Goal: Task Accomplishment & Management: Use online tool/utility

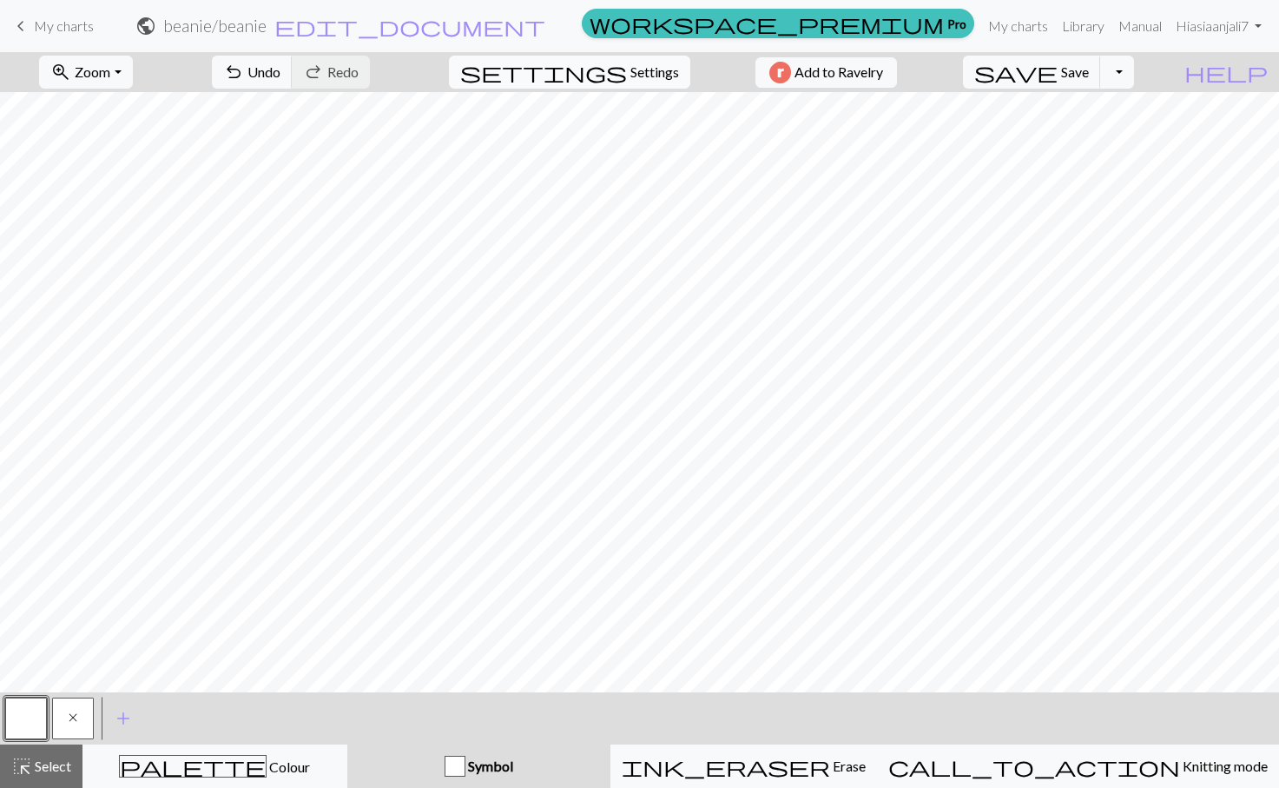
click at [630, 76] on span "Settings" at bounding box center [654, 72] width 49 height 21
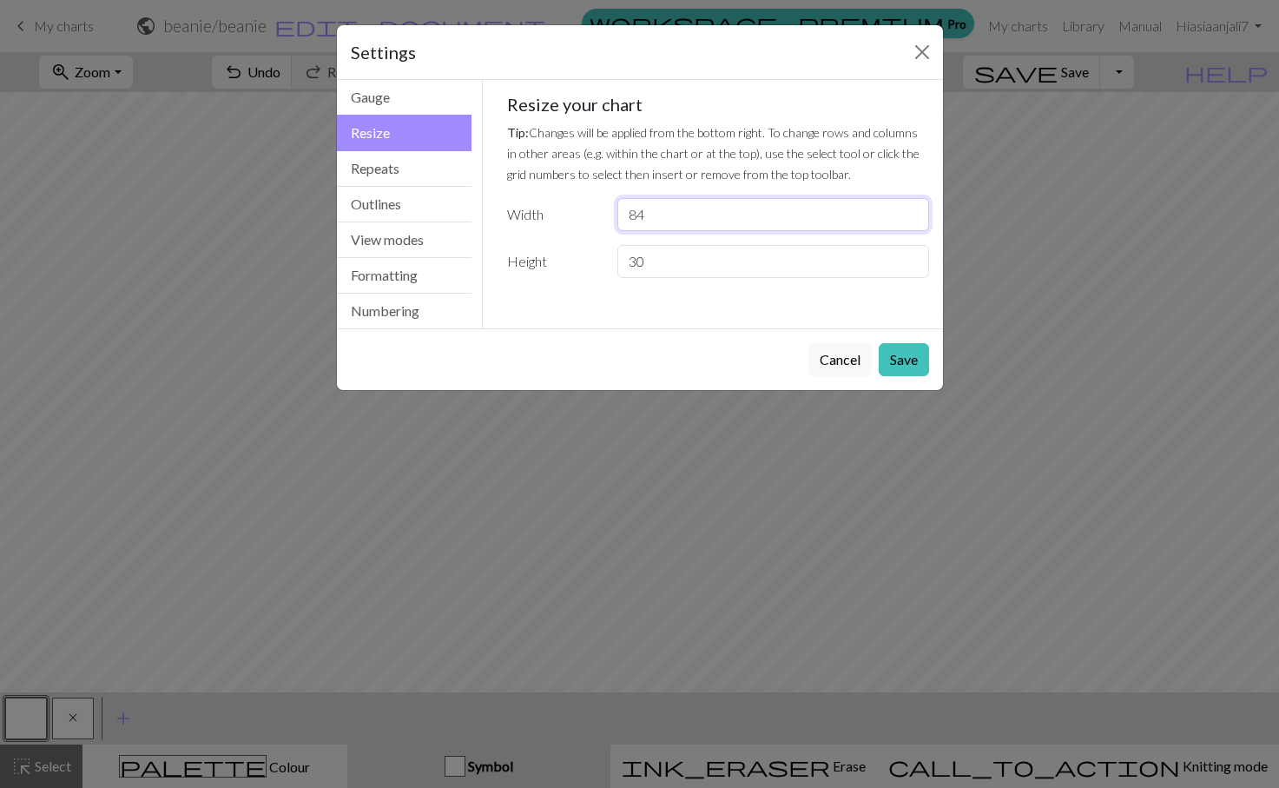
click at [647, 198] on input "84" at bounding box center [772, 214] width 311 height 33
type input "8"
type input "112"
click at [913, 343] on button "Save" at bounding box center [904, 359] width 50 height 33
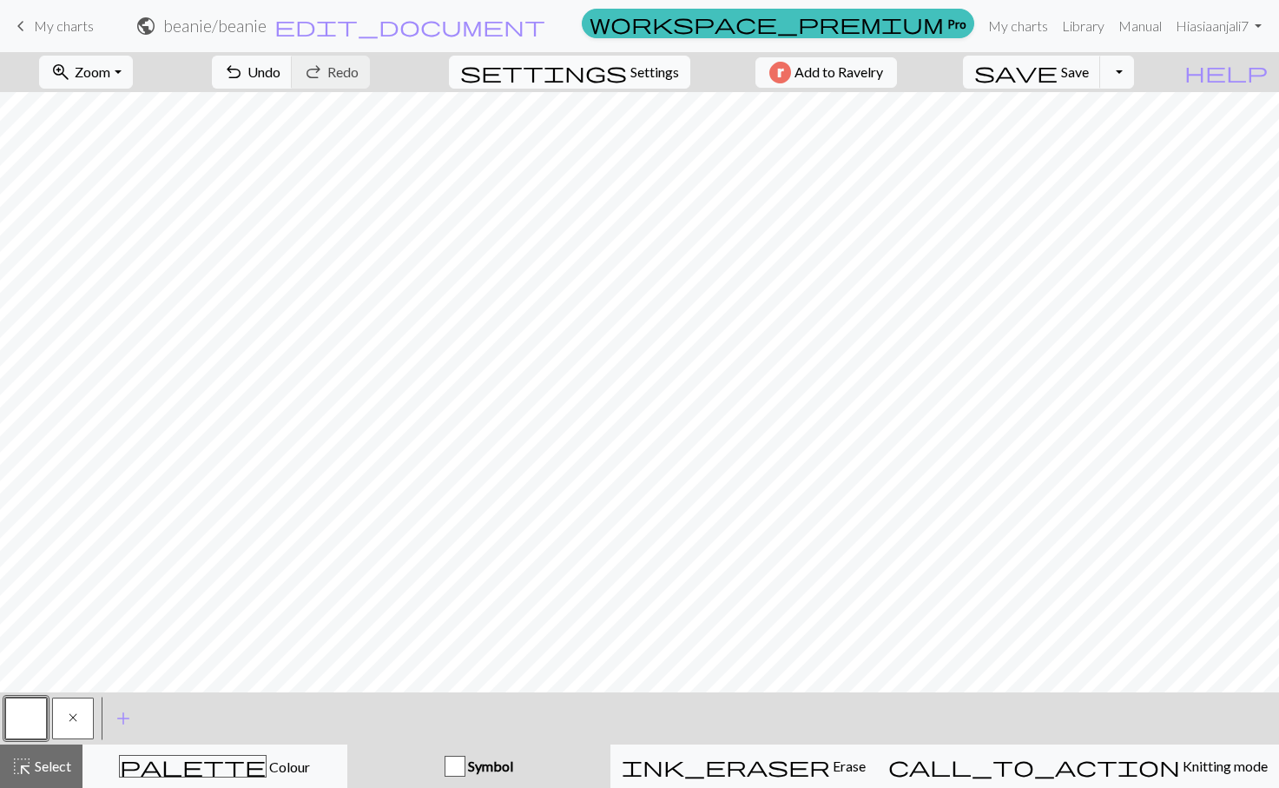
click at [634, 76] on span "Settings" at bounding box center [654, 72] width 49 height 21
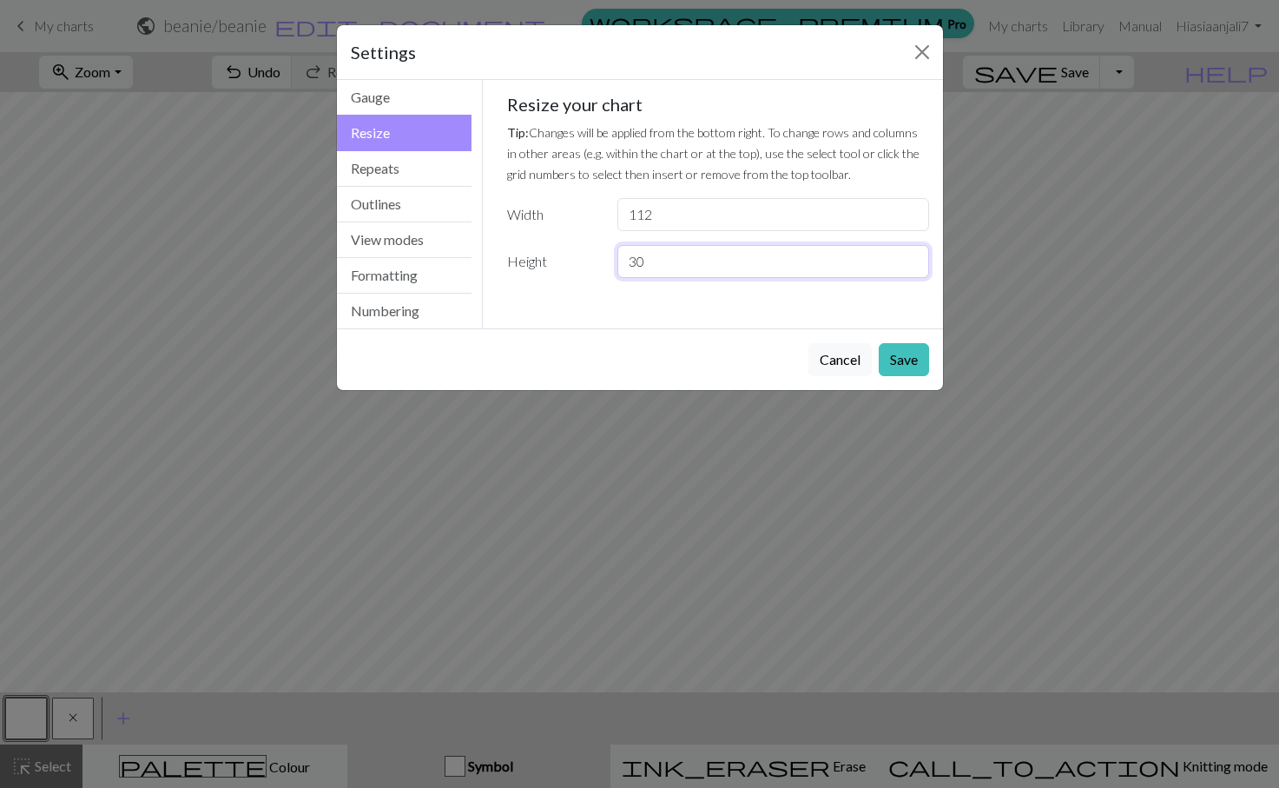
click at [655, 245] on input "30" at bounding box center [772, 261] width 311 height 33
type input "3"
type input "40"
click at [916, 343] on button "Save" at bounding box center [904, 359] width 50 height 33
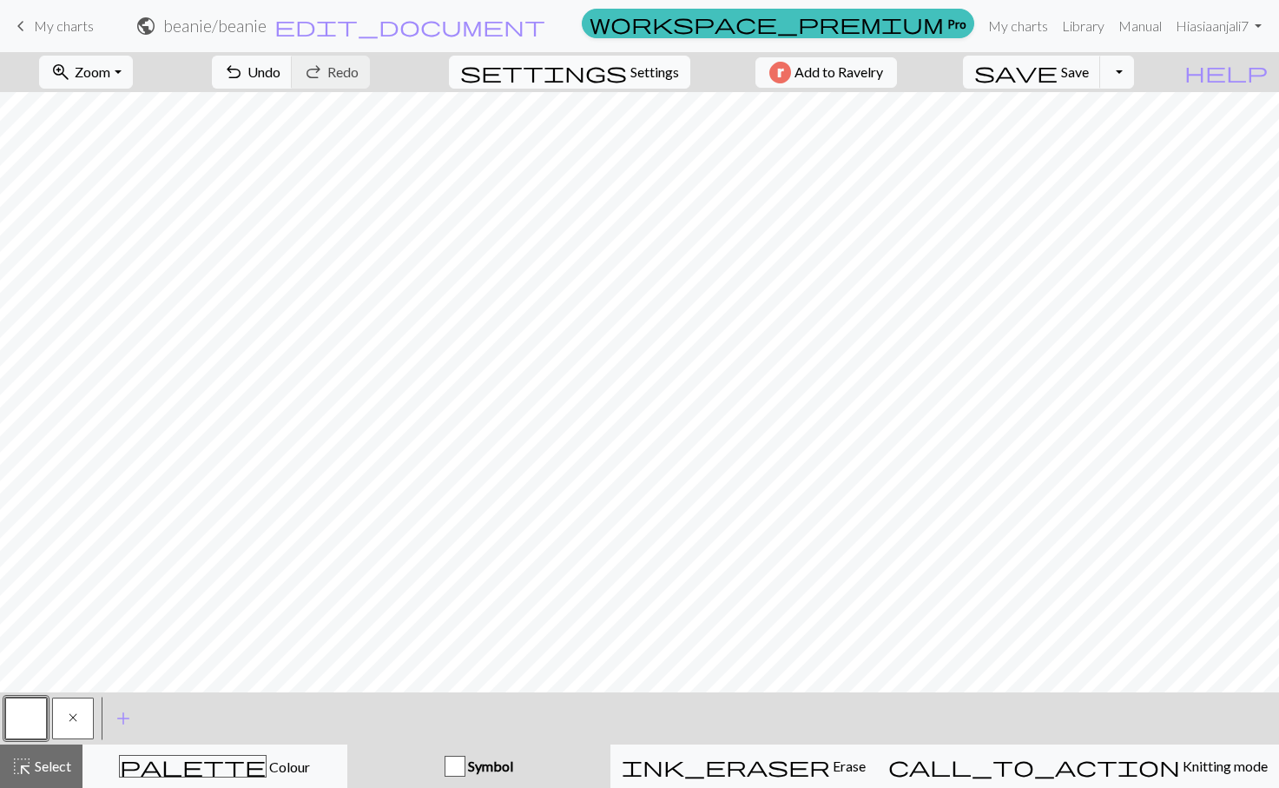
click at [631, 71] on span "Settings" at bounding box center [654, 72] width 49 height 21
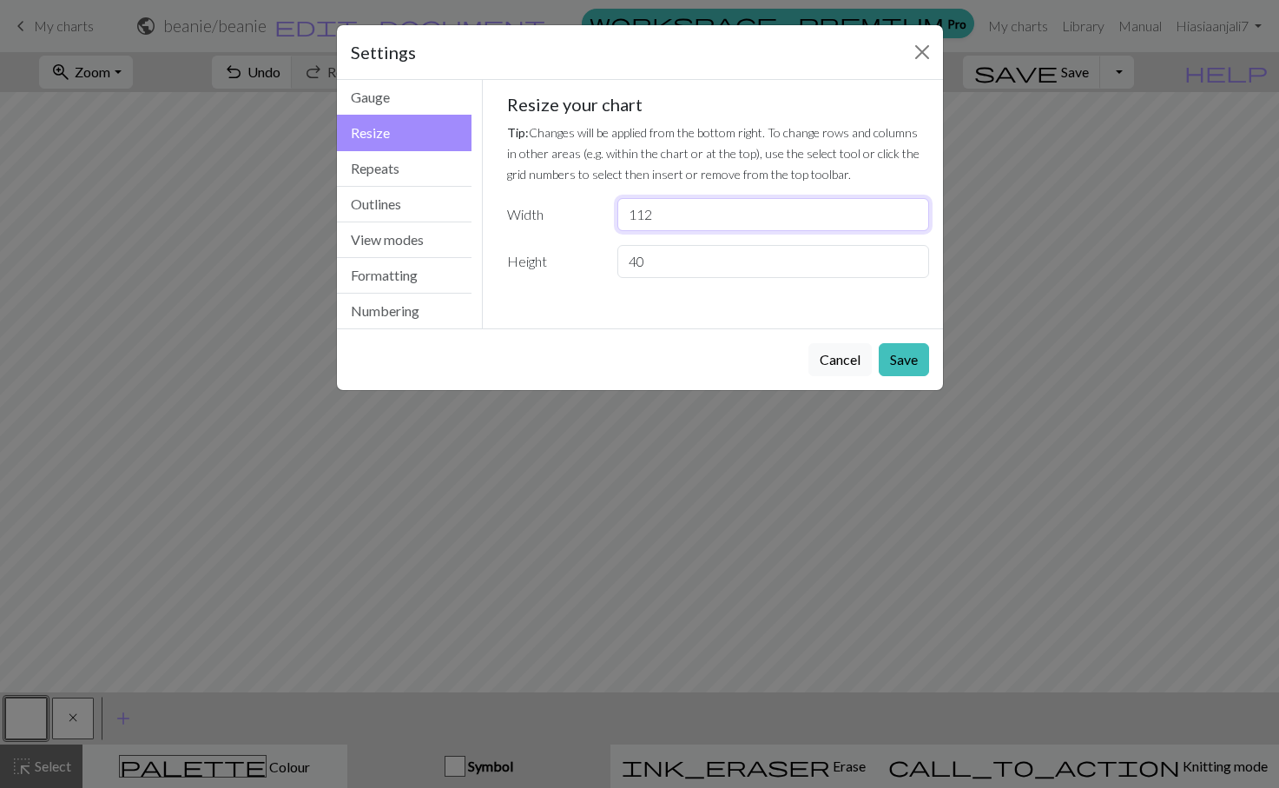
drag, startPoint x: 656, startPoint y: 161, endPoint x: 625, endPoint y: 160, distance: 30.4
click at [625, 198] on input "112" at bounding box center [772, 214] width 311 height 33
click at [658, 198] on input "112" at bounding box center [772, 214] width 311 height 33
drag, startPoint x: 638, startPoint y: 197, endPoint x: 623, endPoint y: 197, distance: 15.6
click at [623, 245] on input "40" at bounding box center [772, 261] width 311 height 33
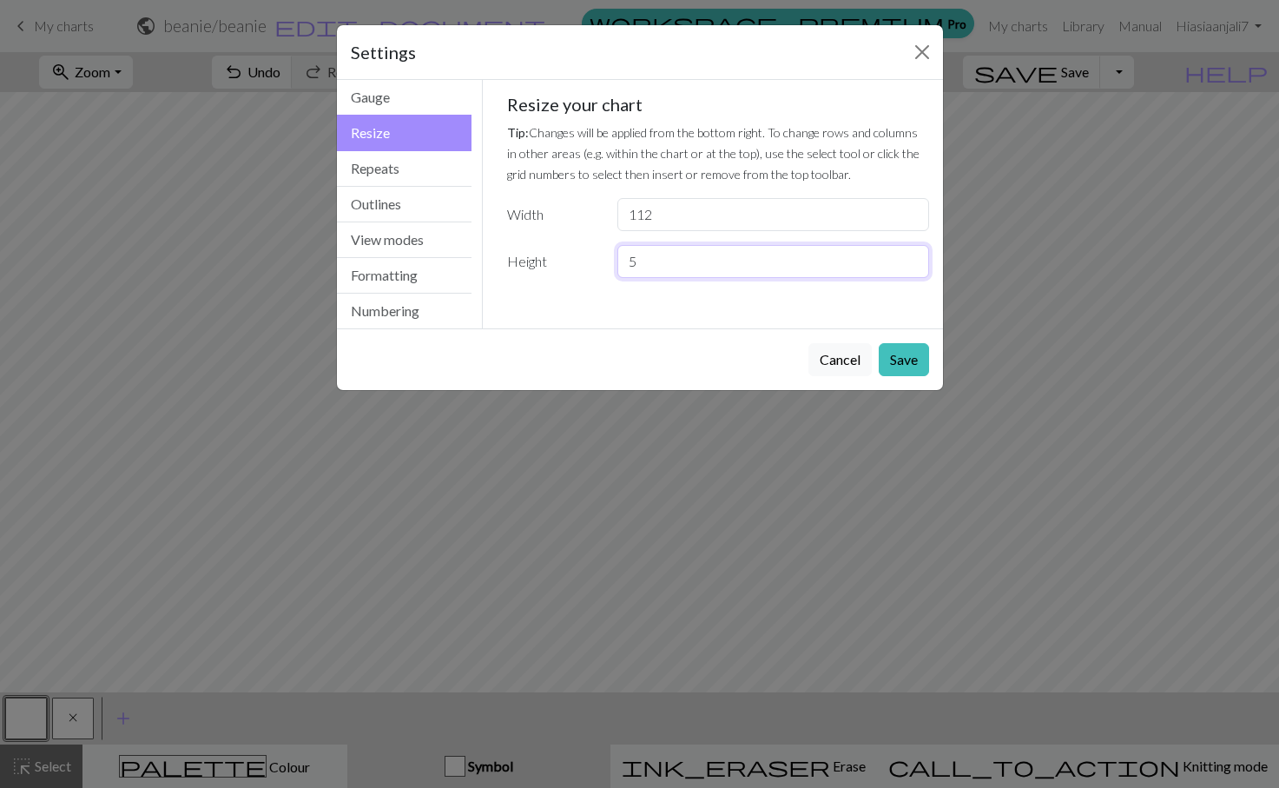
type input "5"
click at [909, 343] on button "Save" at bounding box center [904, 359] width 50 height 33
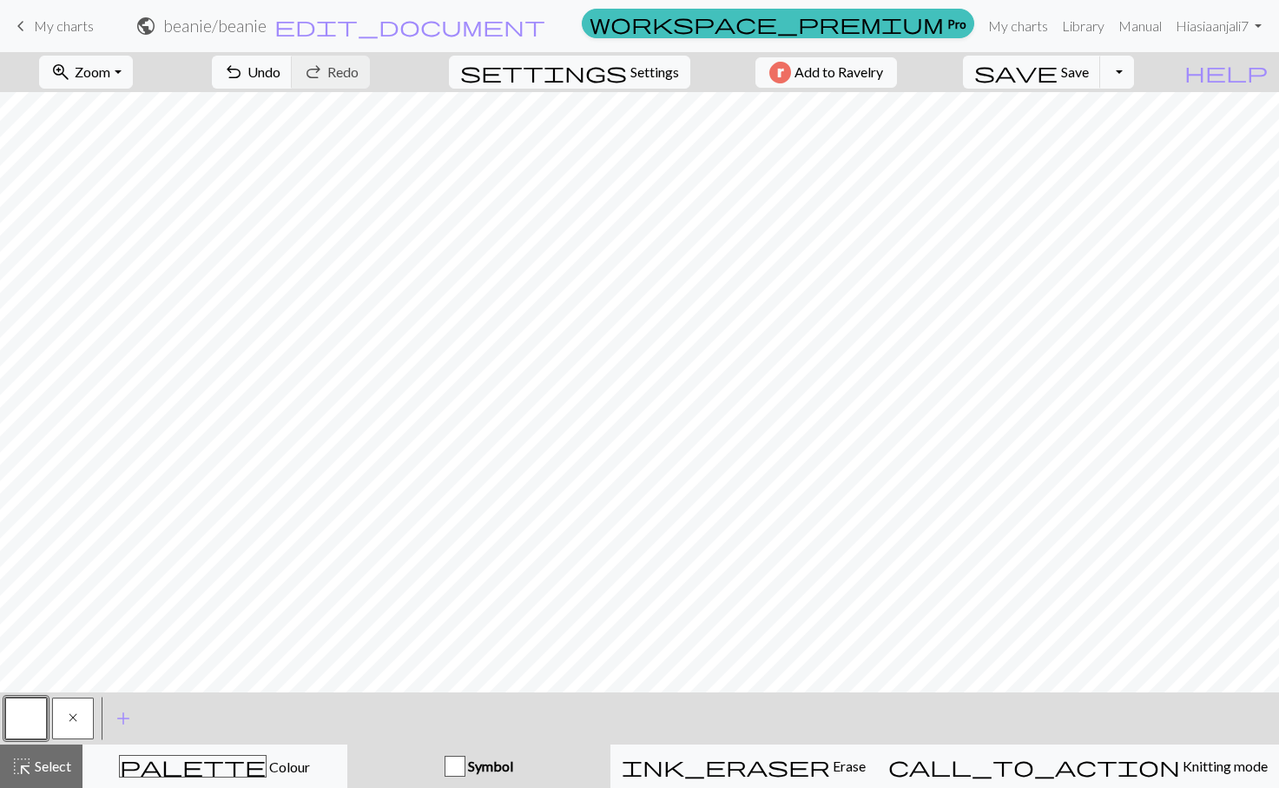
click at [488, 757] on div "Symbol" at bounding box center [479, 765] width 242 height 21
click at [267, 771] on span "Colour" at bounding box center [288, 766] width 43 height 16
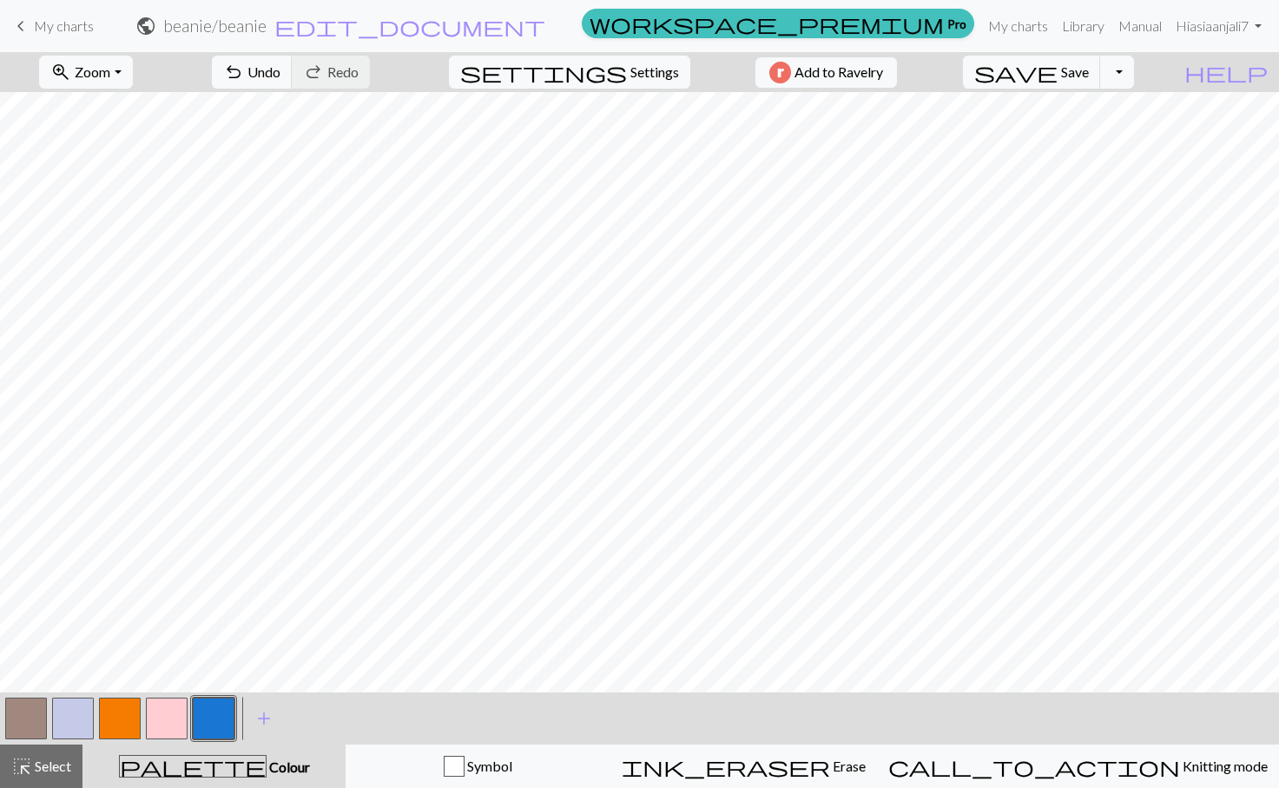
click at [31, 725] on button "button" at bounding box center [26, 718] width 42 height 42
click at [28, 714] on button "button" at bounding box center [26, 718] width 42 height 42
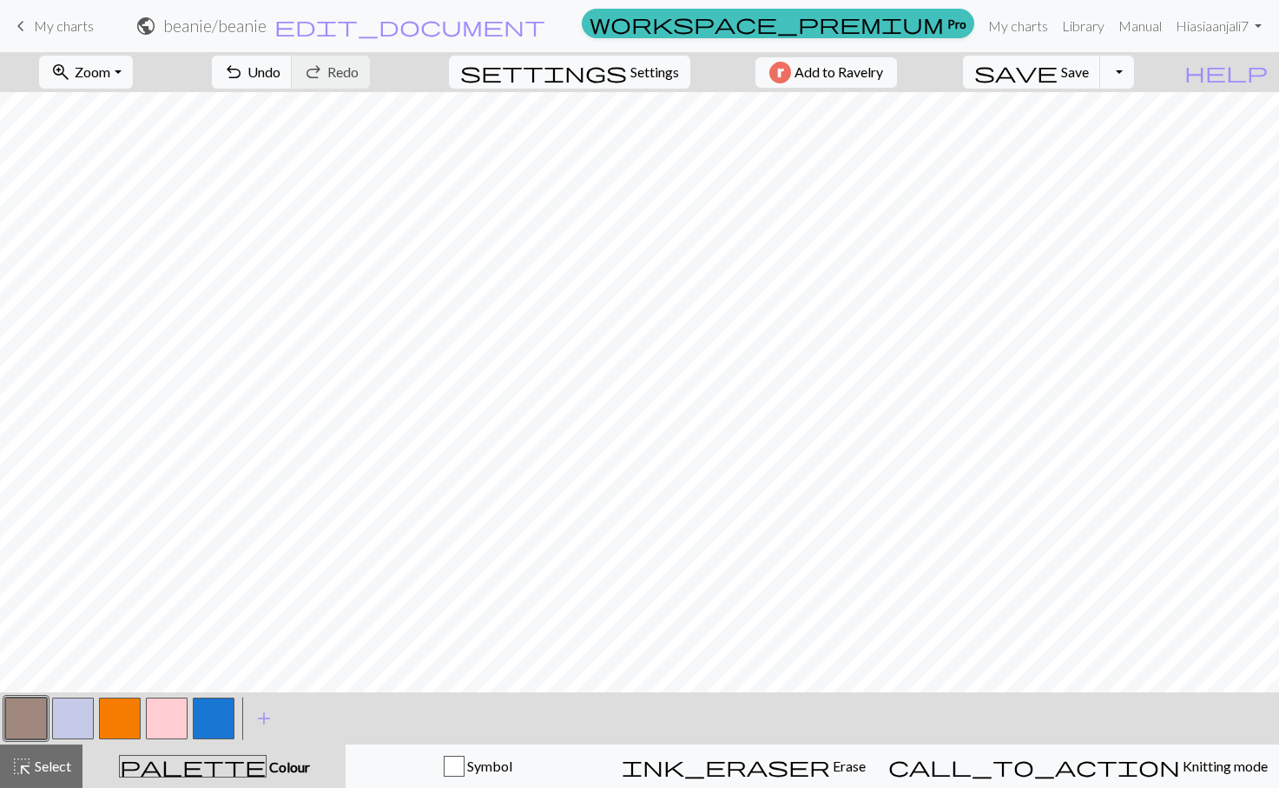
click at [168, 712] on button "button" at bounding box center [167, 718] width 42 height 42
click at [209, 714] on button "button" at bounding box center [214, 718] width 42 height 42
click at [167, 720] on button "button" at bounding box center [167, 718] width 42 height 42
click at [40, 768] on span "Select" at bounding box center [51, 765] width 39 height 16
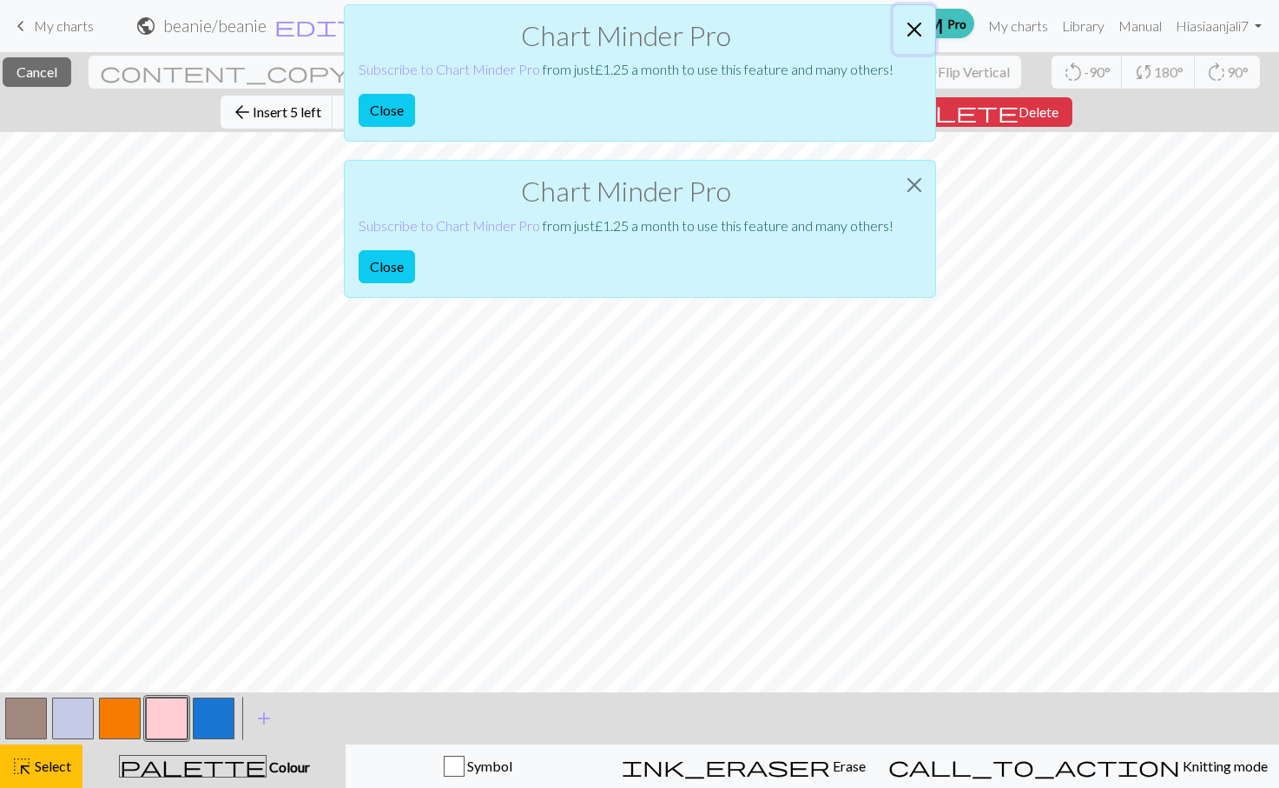
click at [894, 17] on button "Close" at bounding box center [915, 29] width 42 height 49
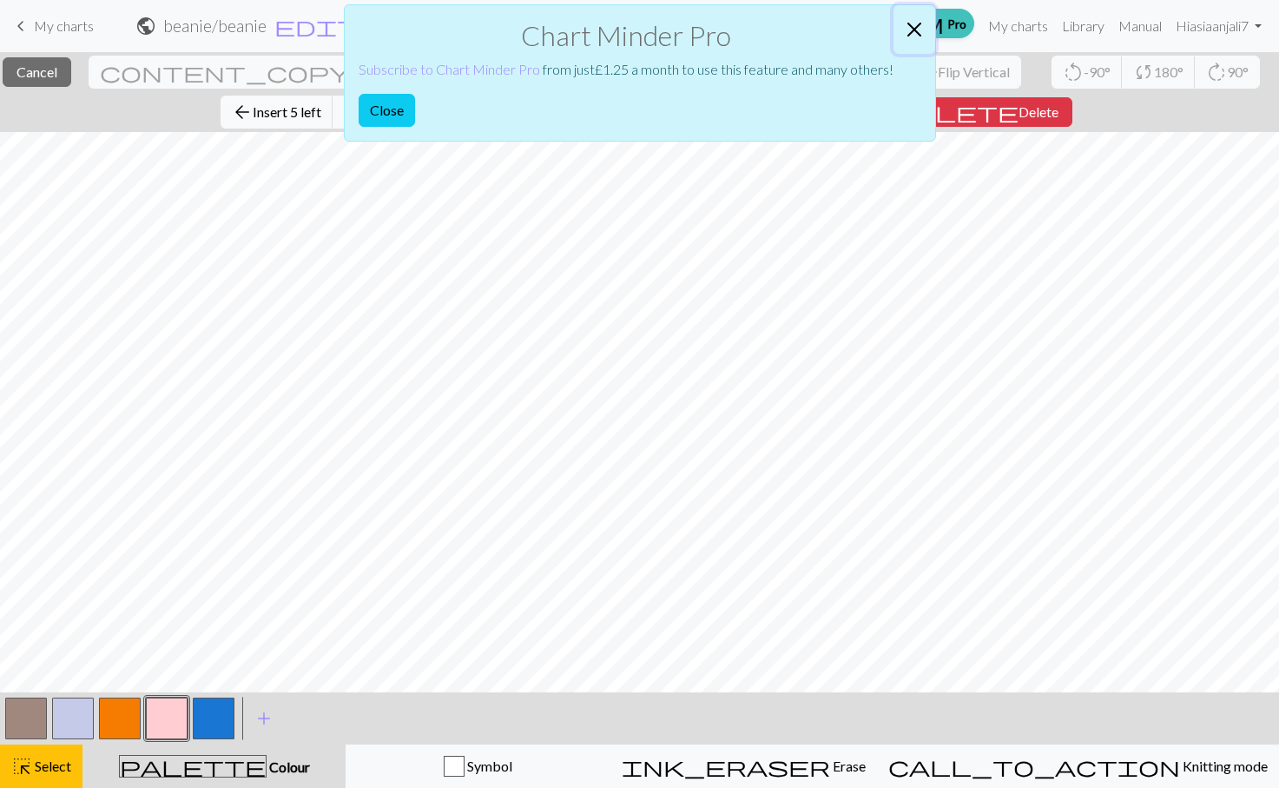
click at [894, 21] on button "Close" at bounding box center [915, 29] width 42 height 49
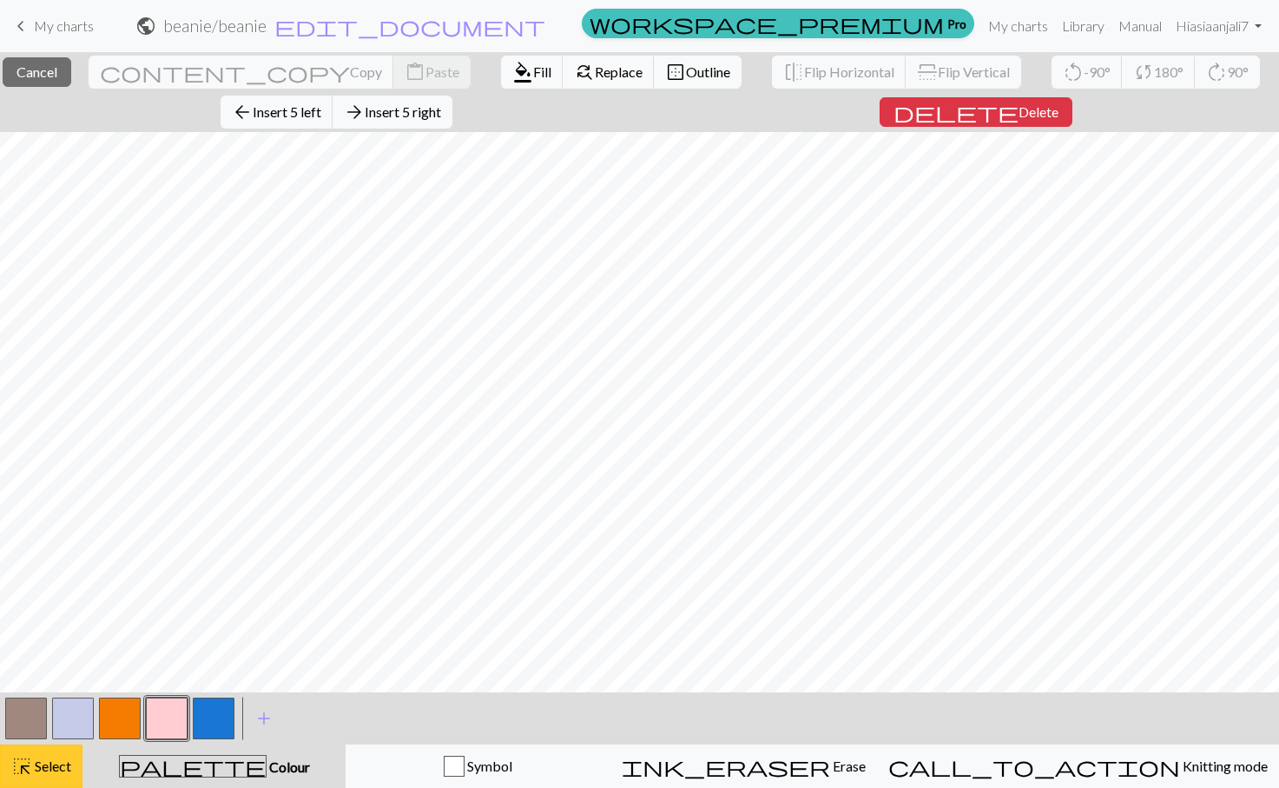
click at [33, 762] on span "Select" at bounding box center [51, 765] width 39 height 16
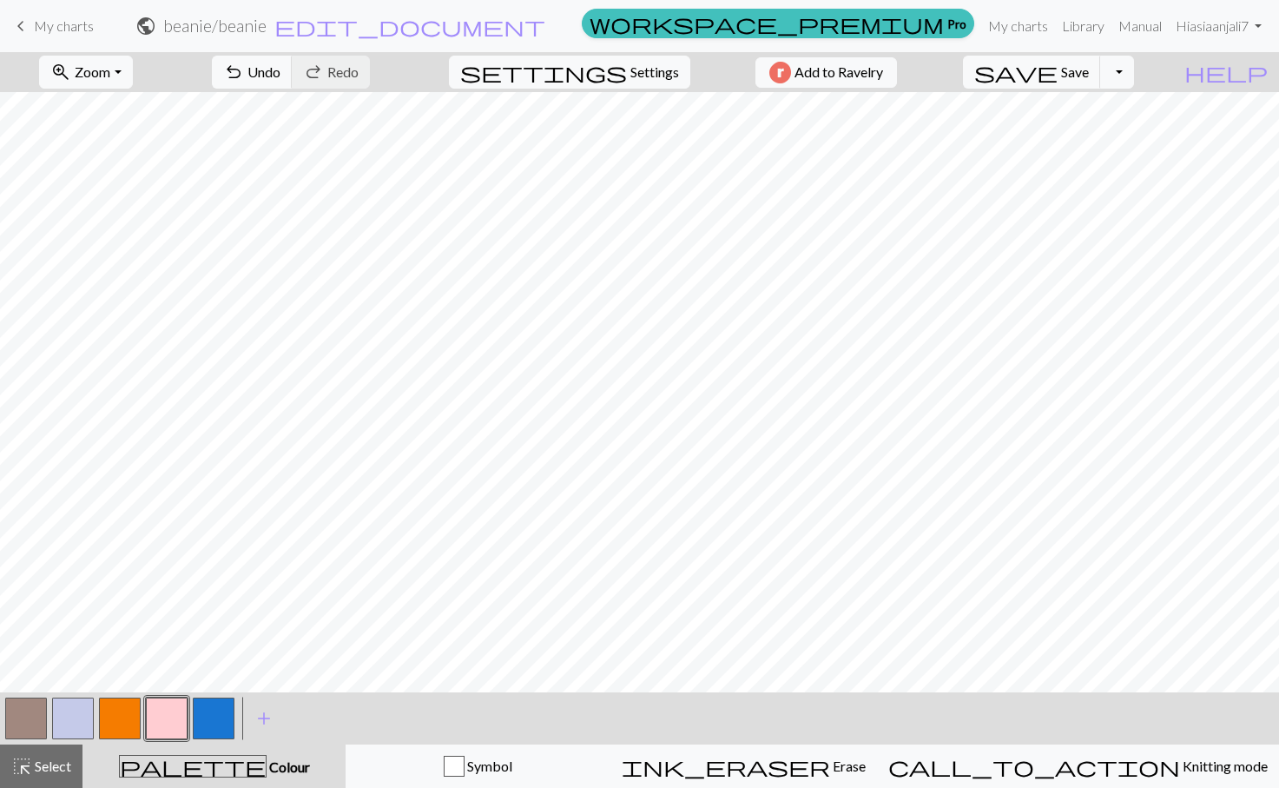
click at [214, 711] on button "button" at bounding box center [214, 718] width 42 height 42
click at [164, 721] on button "button" at bounding box center [167, 718] width 42 height 42
click at [43, 719] on button "button" at bounding box center [26, 718] width 42 height 42
click at [164, 719] on button "button" at bounding box center [167, 718] width 42 height 42
click at [216, 716] on button "button" at bounding box center [214, 718] width 42 height 42
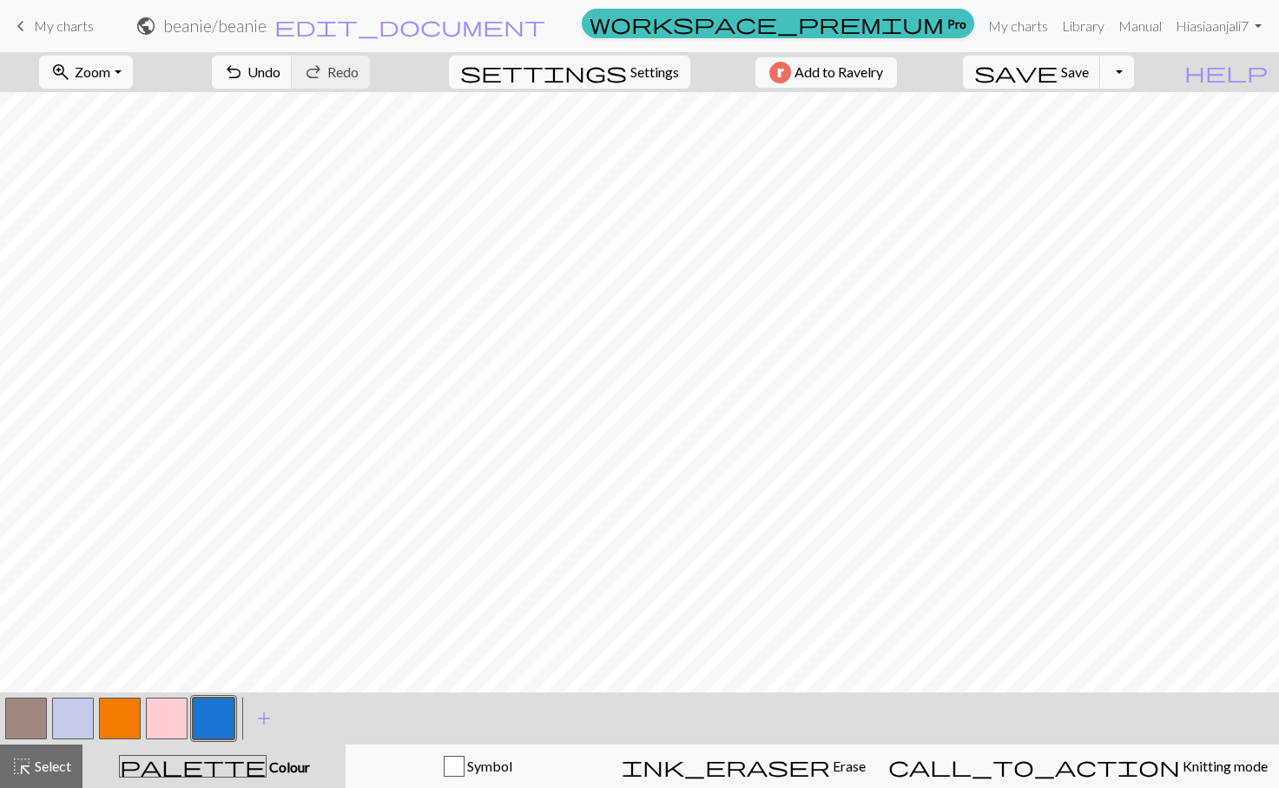
click at [115, 722] on button "button" at bounding box center [120, 718] width 42 height 42
